Goal: Ask a question

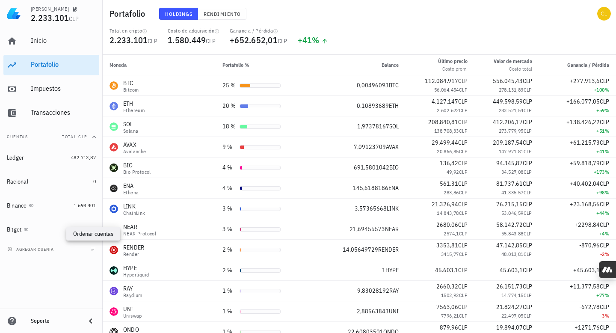
click at [93, 249] on icon "button" at bounding box center [93, 248] width 5 height 5
click at [18, 250] on span "agregar cuenta" at bounding box center [31, 249] width 45 height 6
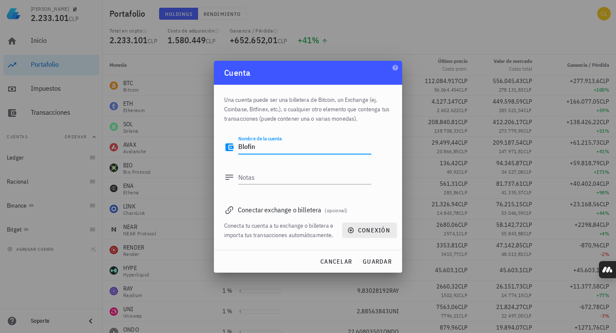
type textarea "Blofin"
click at [366, 228] on span "conexión" at bounding box center [369, 230] width 41 height 8
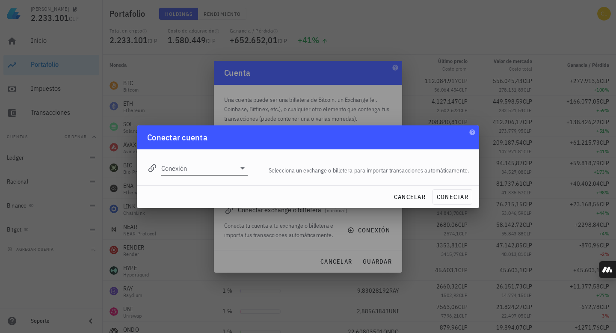
click at [243, 172] on icon at bounding box center [242, 168] width 10 height 10
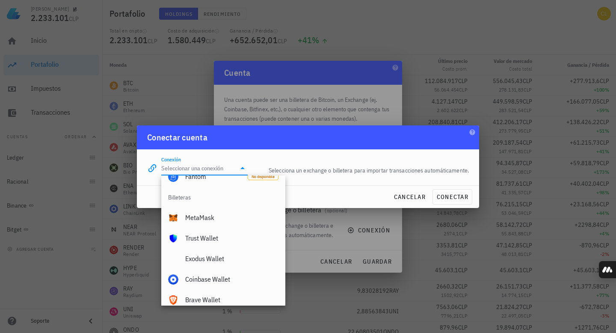
scroll to position [600, 0]
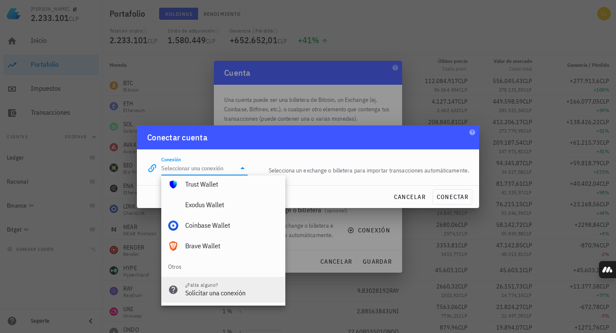
click at [228, 292] on div "Solicitar una conexión" at bounding box center [231, 293] width 93 height 8
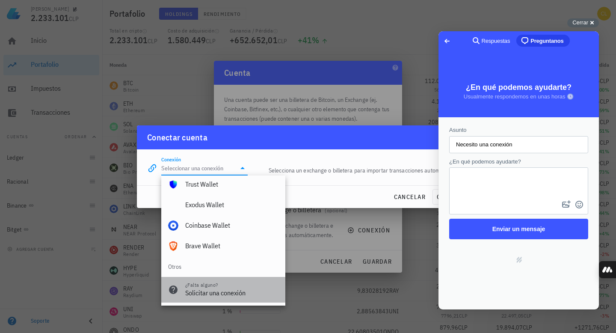
scroll to position [0, 0]
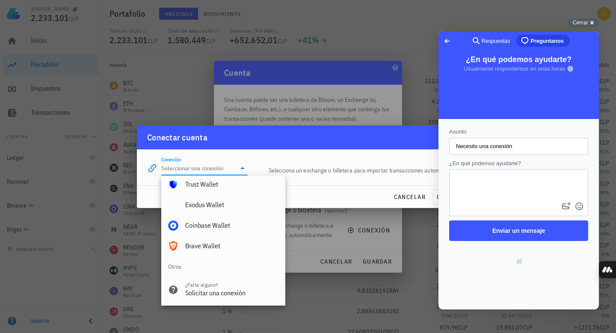
click at [493, 179] on textarea "¿En qué podemos ayudarte?" at bounding box center [518, 185] width 137 height 30
click at [468, 189] on textarea "Estimados, queria saber si se puede conectar a traves de" at bounding box center [518, 185] width 137 height 30
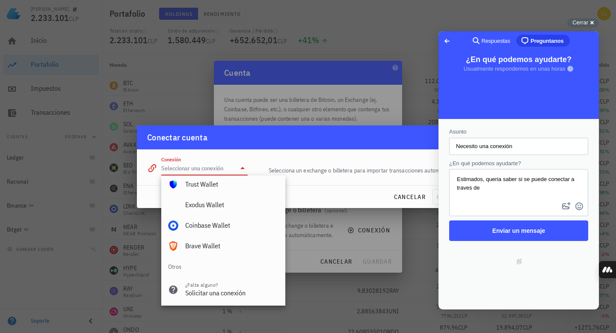
click at [468, 189] on textarea "Estimados, queria saber si se puede conectar a traves de" at bounding box center [518, 185] width 137 height 30
click at [494, 189] on textarea "Estimados, queria saber si se puede conectar a través de" at bounding box center [518, 185] width 137 height 30
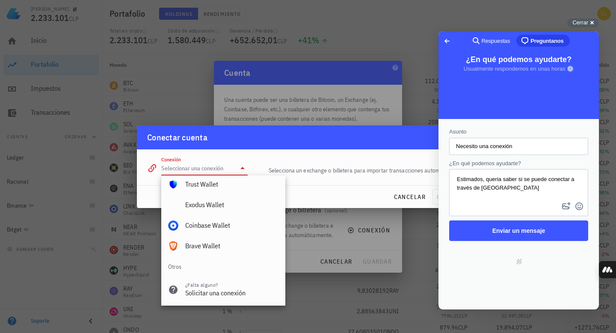
click at [475, 188] on textarea "Estimados, queria saber si se puede conectar a través de [GEOGRAPHIC_DATA]" at bounding box center [518, 185] width 137 height 30
click at [550, 182] on textarea "Estimados, queria saber si se puede conectar a de Blofin" at bounding box center [518, 185] width 137 height 30
click at [469, 187] on textarea "Estimados, queria saber si es posible conectar a de [GEOGRAPHIC_DATA]" at bounding box center [518, 185] width 137 height 30
click at [484, 188] on textarea "Estimados, queria saber si es posible conectar de [GEOGRAPHIC_DATA]" at bounding box center [518, 185] width 137 height 30
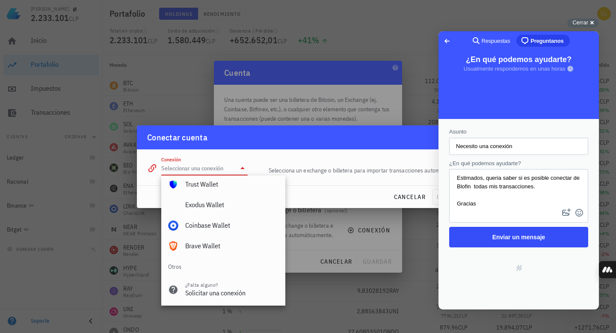
type textarea "Estimados, queria saber si es posible conectar de Blofin todas mis transaccione…"
click at [506, 243] on span "Enviar un mensaje" at bounding box center [518, 237] width 120 height 20
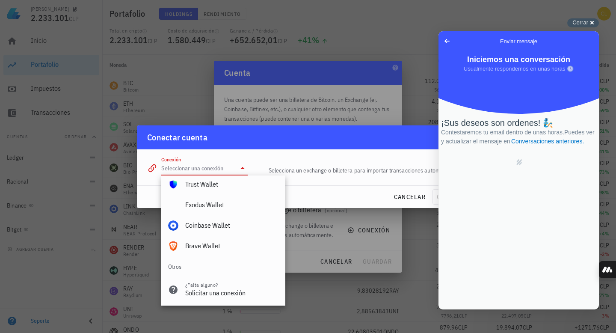
click at [584, 20] on span "Cerrar" at bounding box center [580, 22] width 16 height 6
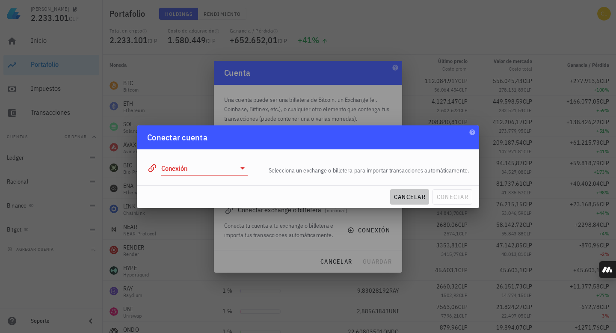
click at [409, 195] on span "cancelar" at bounding box center [409, 197] width 32 height 8
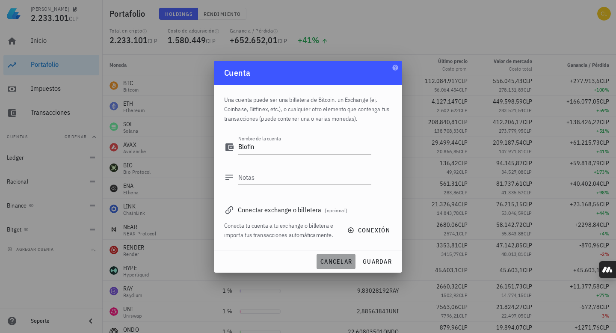
click at [337, 262] on span "cancelar" at bounding box center [336, 261] width 32 height 8
